Goal: Task Accomplishment & Management: Use online tool/utility

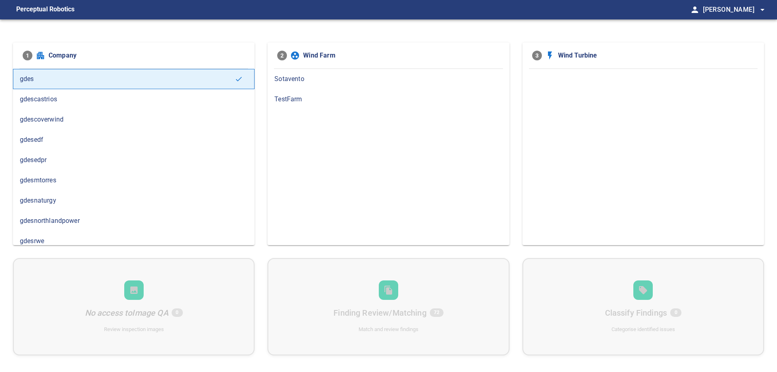
click at [54, 198] on span "gdesnaturgy" at bounding box center [134, 201] width 228 height 10
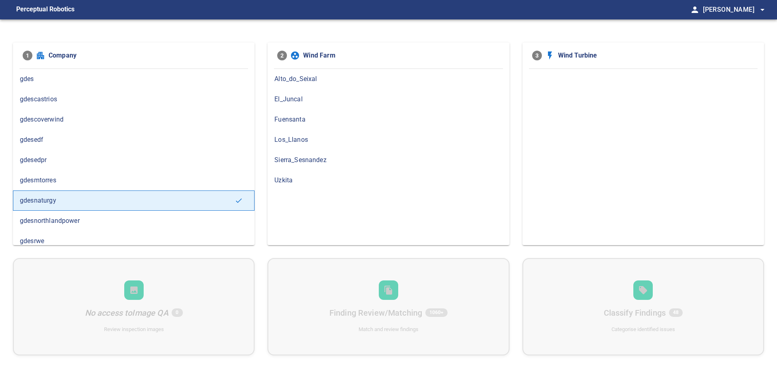
click at [298, 98] on span "El_Juncal" at bounding box center [389, 99] width 228 height 10
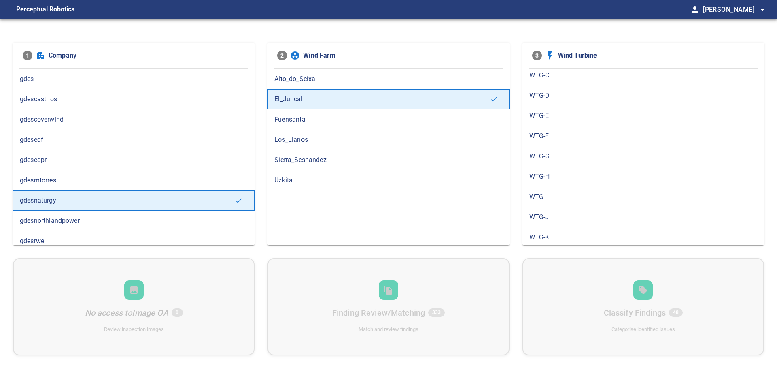
scroll to position [92, 0]
click at [561, 205] on span "WTG-L" at bounding box center [644, 209] width 228 height 10
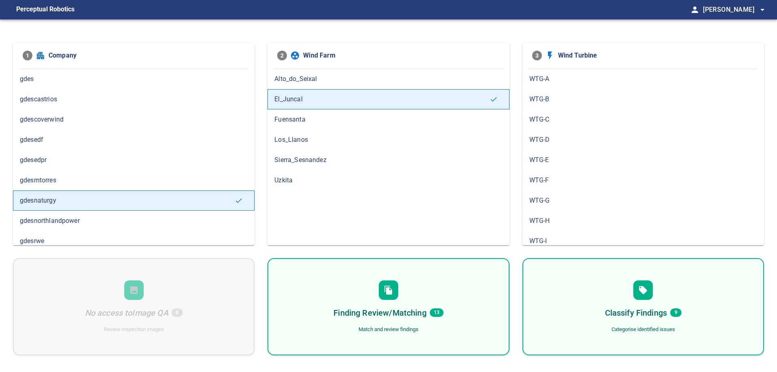
click at [427, 319] on div "Finding Review/Matching 13 Match and review findings" at bounding box center [389, 306] width 242 height 97
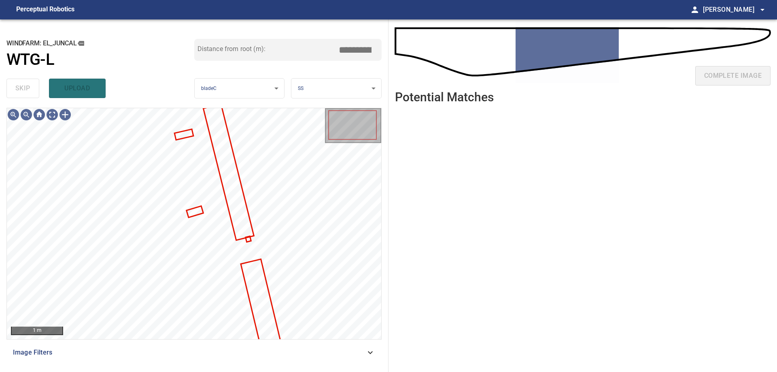
click at [590, 172] on ul at bounding box center [583, 234] width 376 height 249
